Goal: Transaction & Acquisition: Purchase product/service

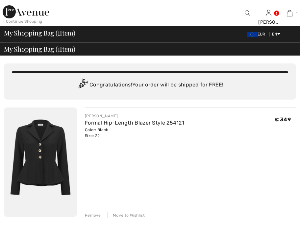
checkbox input "true"
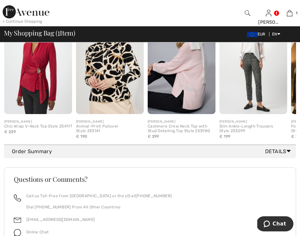
scroll to position [245, 0]
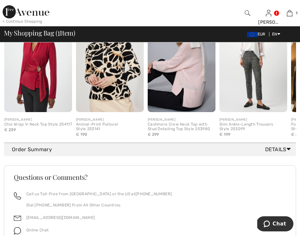
click at [274, 150] on span "Details" at bounding box center [279, 150] width 28 height 8
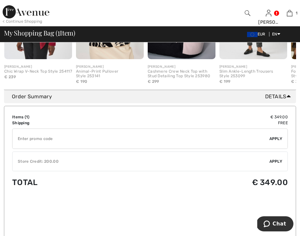
scroll to position [299, 0]
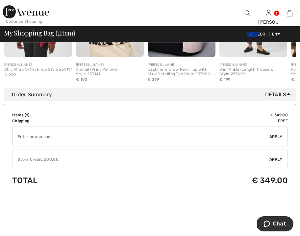
click at [262, 159] on div "Store Credit: 200.00" at bounding box center [140, 159] width 257 height 6
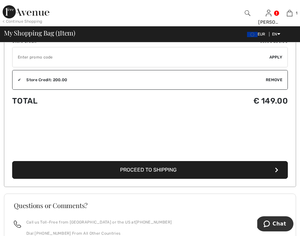
scroll to position [387, 0]
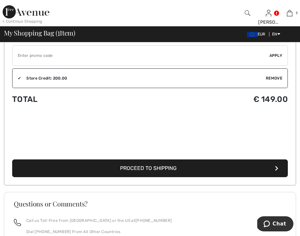
click at [143, 169] on span "Proceed to Shipping" at bounding box center [148, 168] width 57 height 6
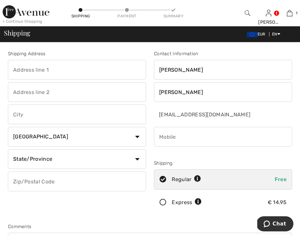
select select "DE"
click at [144, 69] on input "[PERSON_NAME]" at bounding box center [77, 70] width 138 height 20
type input "[PERSON_NAME]-Allee 250"
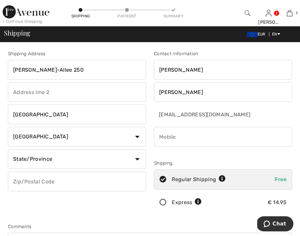
type input "[GEOGRAPHIC_DATA]"
type input "28355"
select select "BRE"
click at [120, 211] on div "Shipping Address Franz-Schütte-Allee 250 Bremen Country Canada United States Af…" at bounding box center [77, 132] width 146 height 165
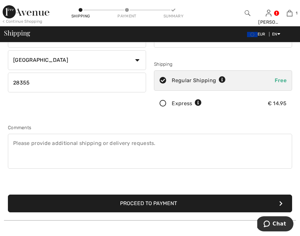
scroll to position [103, 0]
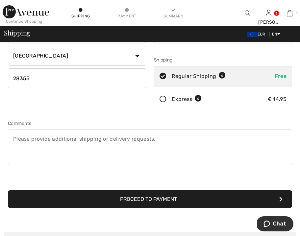
click at [134, 199] on button "Proceed to Payment" at bounding box center [150, 199] width 284 height 18
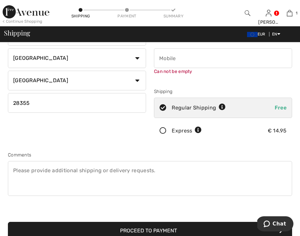
scroll to position [74, 0]
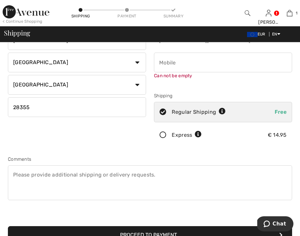
type input "+"
type input "491785066078"
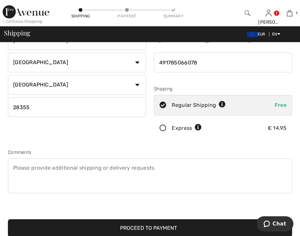
click at [180, 154] on div "Shipping Address Franz-Schütte-Allee 250 Bremen Country Canada United States Af…" at bounding box center [150, 102] width 292 height 285
click at [139, 227] on button "Proceed to Payment" at bounding box center [150, 228] width 284 height 18
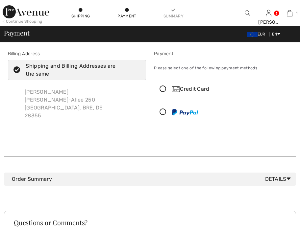
checkbox input "true"
click at [162, 88] on icon at bounding box center [162, 89] width 17 height 7
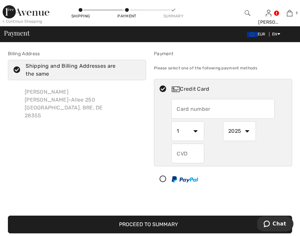
select select "3"
select select "2026"
click at [189, 151] on input "text" at bounding box center [187, 154] width 33 height 20
type input "043"
click at [188, 114] on input "text" at bounding box center [222, 109] width 103 height 20
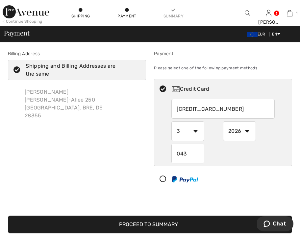
type input "[CREDIT_CARD_NUMBER]"
click at [143, 131] on div "Billing Address Shipping and Billing Addresses are the same [PERSON_NAME] Silbe…" at bounding box center [77, 121] width 146 height 142
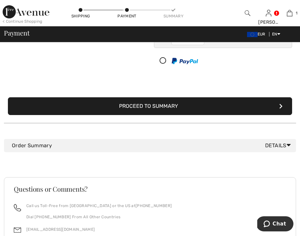
scroll to position [120, 0]
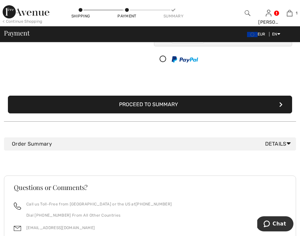
click at [157, 144] on div "Order Summary Details" at bounding box center [152, 144] width 281 height 8
click at [280, 142] on span "Details" at bounding box center [279, 144] width 28 height 8
click at [277, 143] on span "Details" at bounding box center [279, 144] width 28 height 8
click at [157, 107] on button "Proceed to Summary" at bounding box center [150, 105] width 284 height 18
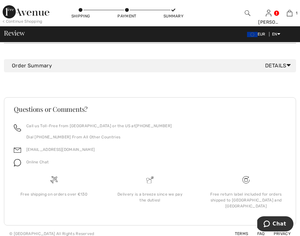
scroll to position [393, 0]
click at [272, 65] on span "Details" at bounding box center [279, 66] width 28 height 8
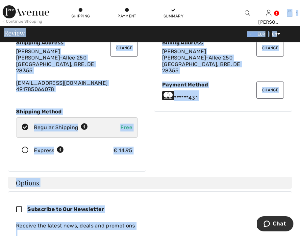
scroll to position [0, 0]
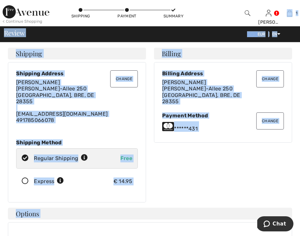
drag, startPoint x: 279, startPoint y: 117, endPoint x: 278, endPoint y: -4, distance: 120.3
click at [278, 0] on html "We value your privacy We use cookies to enhance your browsing experience, serve…" at bounding box center [150, 118] width 300 height 236
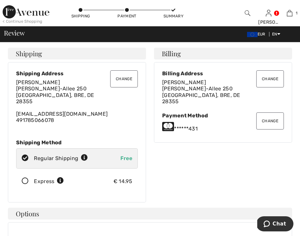
click at [148, 126] on div "Change Shipping Address Ann-Kathrin Silber Franz-Schütte-Allee 250 Bremen, BRE,…" at bounding box center [77, 132] width 146 height 140
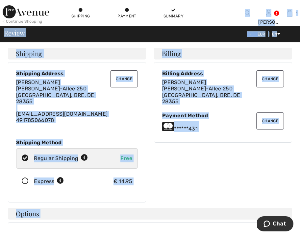
drag, startPoint x: 241, startPoint y: 145, endPoint x: 237, endPoint y: 5, distance: 140.1
click at [116, 52] on div "Shipping Change" at bounding box center [77, 54] width 138 height 12
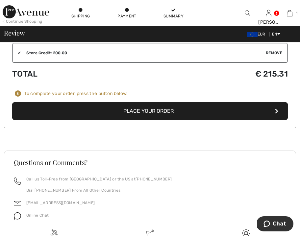
scroll to position [490, 0]
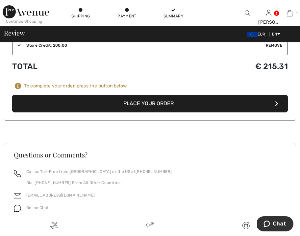
click at [176, 101] on button "Place Your Order" at bounding box center [149, 104] width 275 height 18
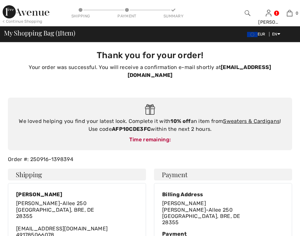
checkbox input "true"
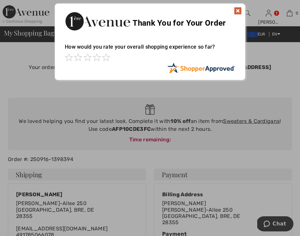
click at [238, 11] on img at bounding box center [238, 11] width 8 height 8
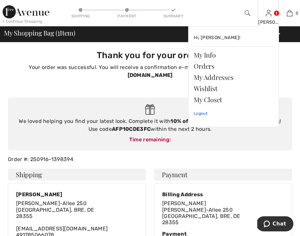
click at [202, 112] on link "Logout" at bounding box center [234, 113] width 80 height 16
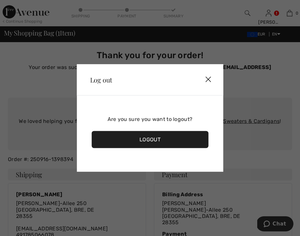
click at [142, 139] on div "Logout" at bounding box center [150, 139] width 117 height 17
